Goal: Transaction & Acquisition: Purchase product/service

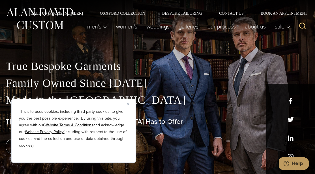
click at [128, 104] on img "Close" at bounding box center [127, 104] width 3 height 3
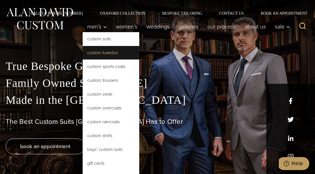
click at [104, 53] on link "Custom Tuxedos" at bounding box center [111, 53] width 57 height 14
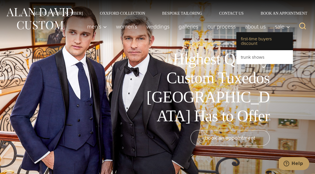
click at [269, 39] on link "First-Time Buyers Discount" at bounding box center [264, 41] width 57 height 18
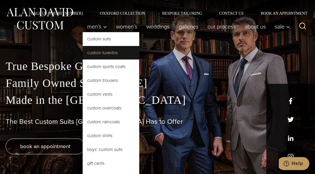
click at [105, 58] on link "Custom Tuxedos" at bounding box center [111, 53] width 57 height 14
